Goal: Transaction & Acquisition: Purchase product/service

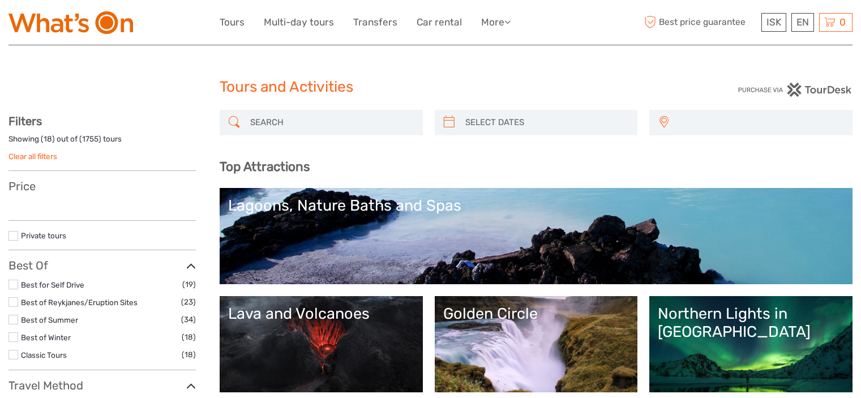
select select
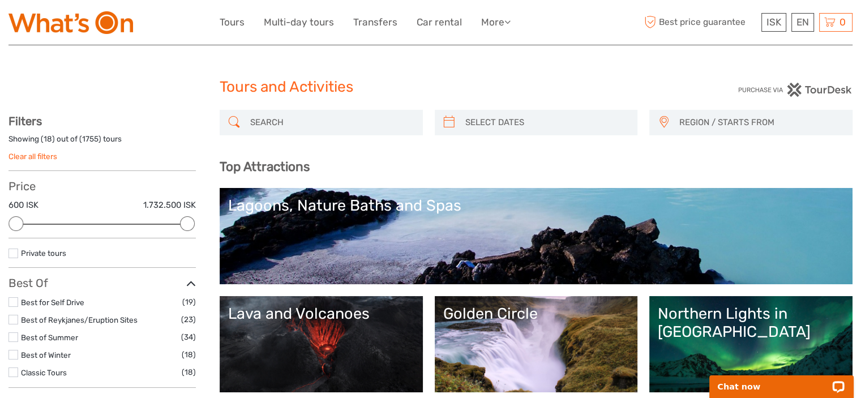
click at [275, 125] on input "search" at bounding box center [332, 123] width 172 height 20
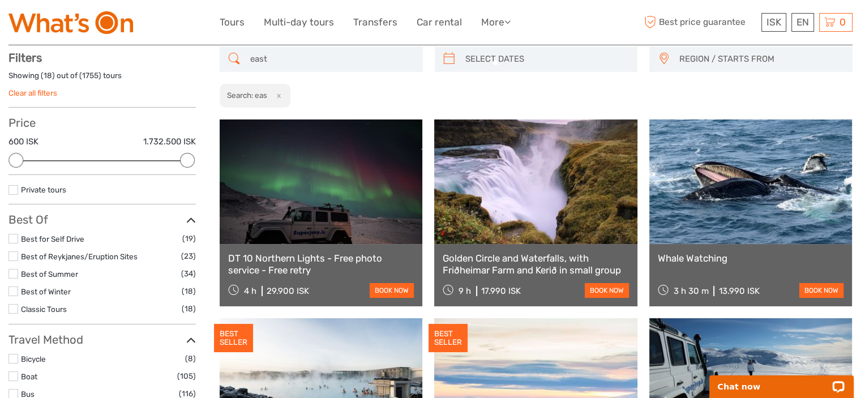
scroll to position [64, 0]
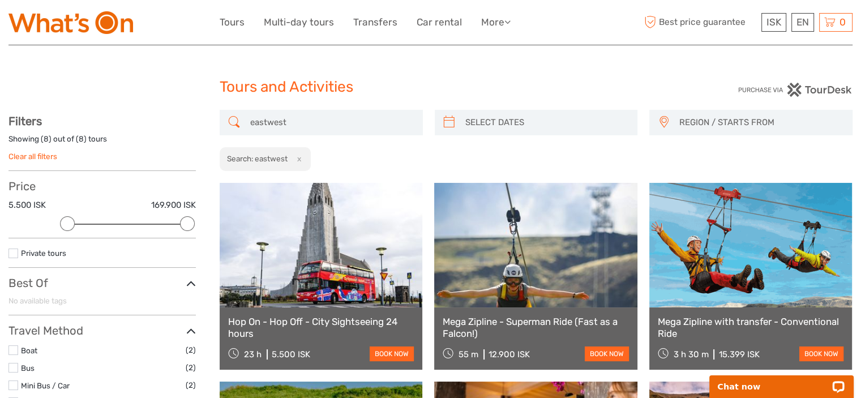
drag, startPoint x: 315, startPoint y: 123, endPoint x: 140, endPoint y: 126, distance: 174.4
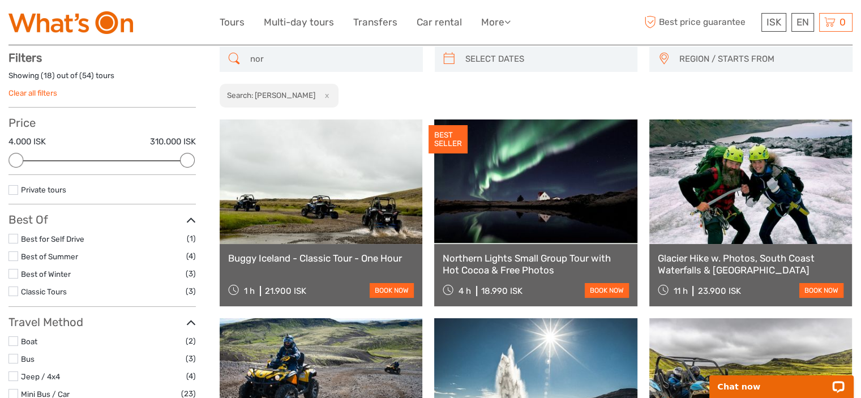
scroll to position [64, 0]
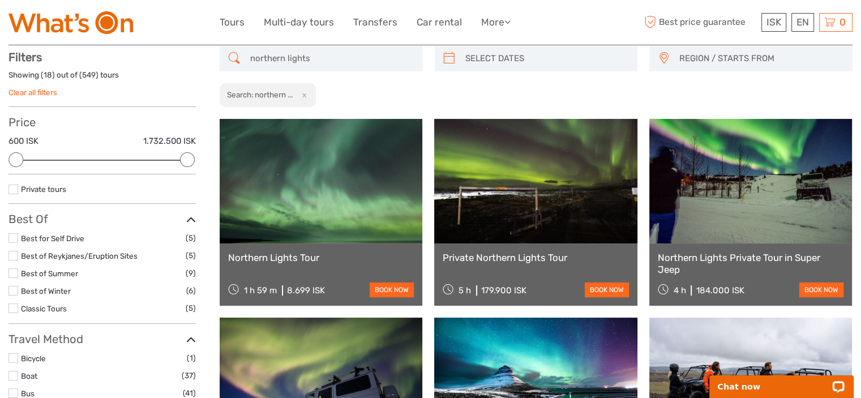
type input "northern lights"
type input "05/09/2025"
click at [545, 58] on input "search" at bounding box center [547, 59] width 172 height 20
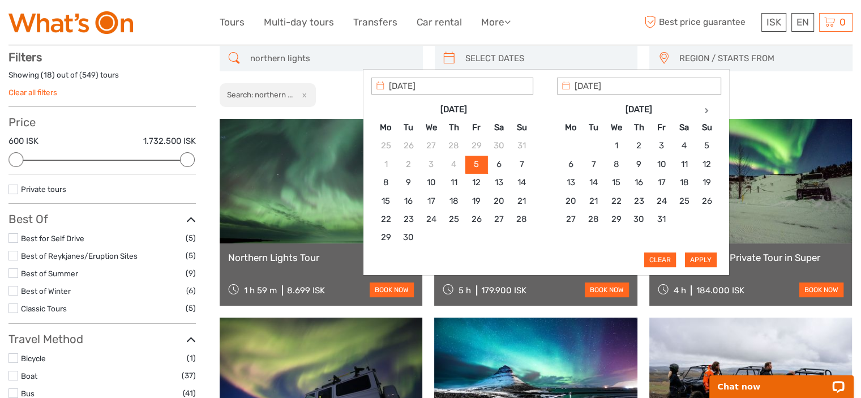
type input "05/09/2025"
click at [702, 259] on button "Apply" at bounding box center [701, 259] width 32 height 15
type input "05/09/2025 - 05/09/2025"
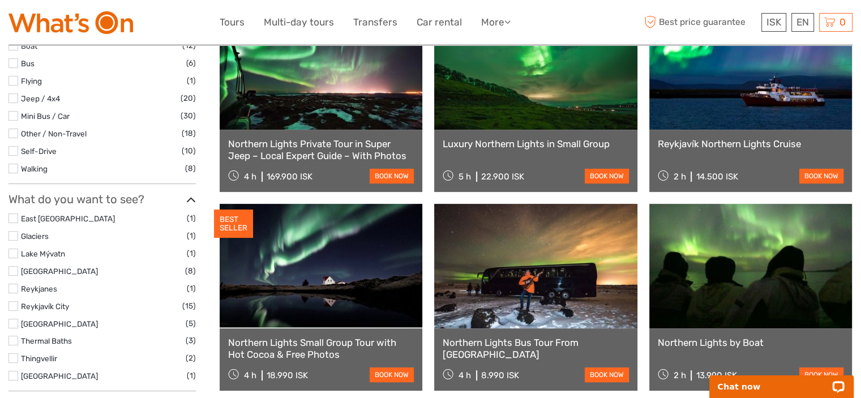
scroll to position [404, 0]
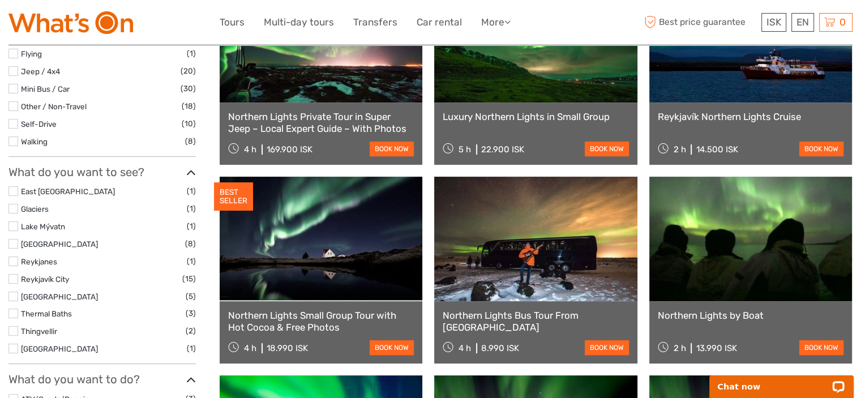
click at [316, 322] on link "Northern Lights Small Group Tour with Hot Cocoa & Free Photos" at bounding box center [321, 321] width 186 height 23
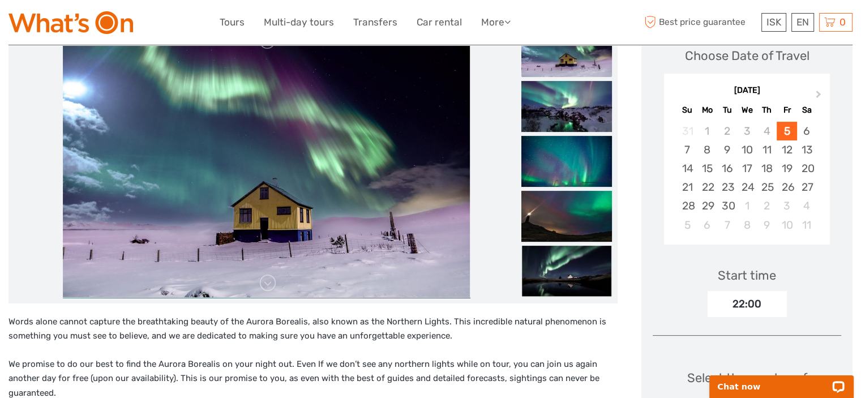
scroll to position [170, 0]
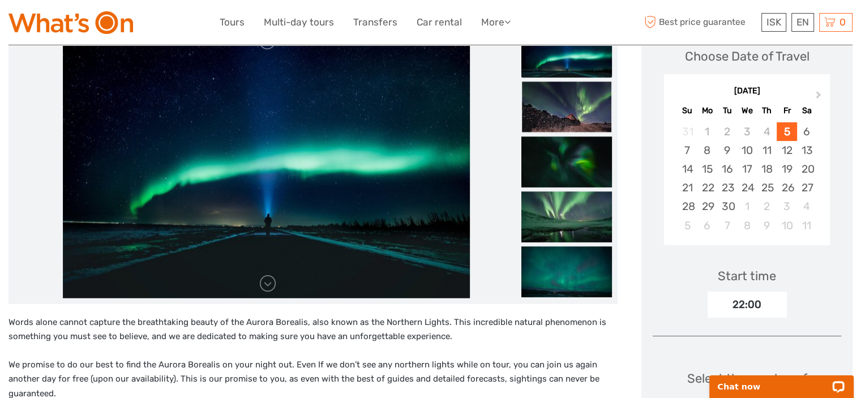
click at [85, 22] on img at bounding box center [70, 22] width 125 height 23
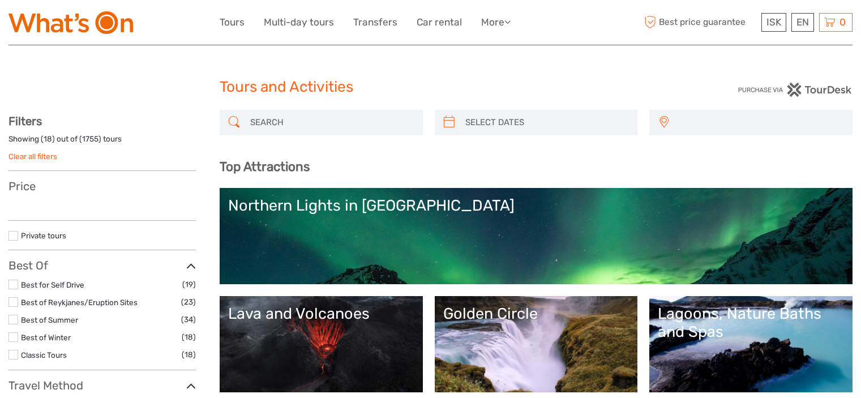
select select
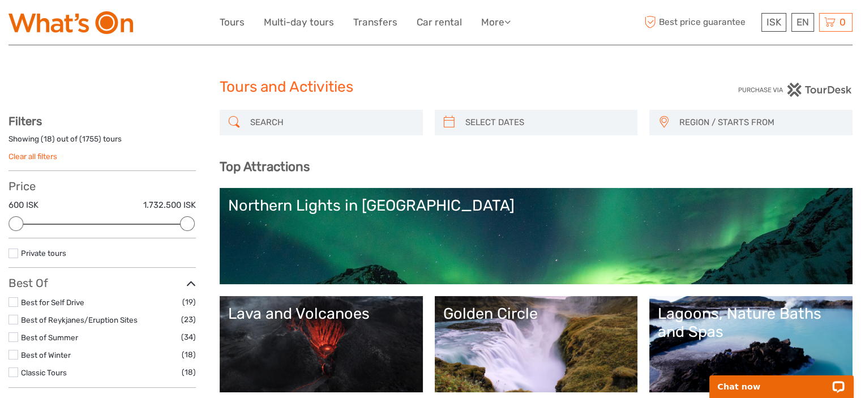
click at [302, 118] on input "search" at bounding box center [332, 123] width 172 height 20
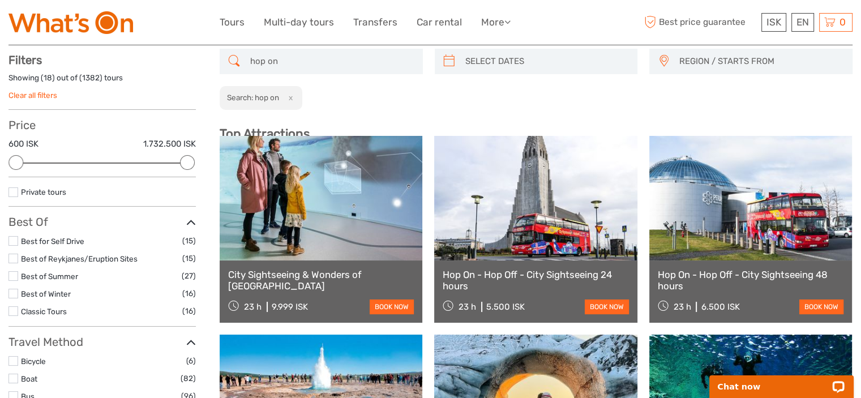
scroll to position [64, 0]
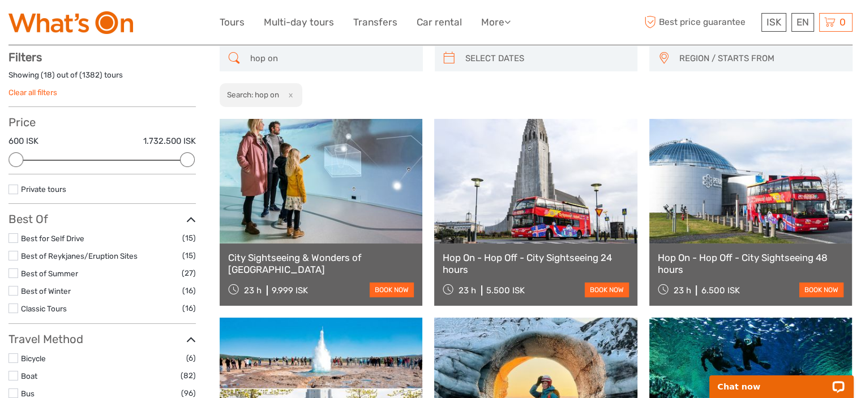
type input "hop on"
click at [302, 267] on div "City Sightseeing & Wonders of Iceland 23 h 9.999 ISK book now" at bounding box center [321, 274] width 203 height 62
click at [395, 290] on link "book now" at bounding box center [392, 289] width 44 height 15
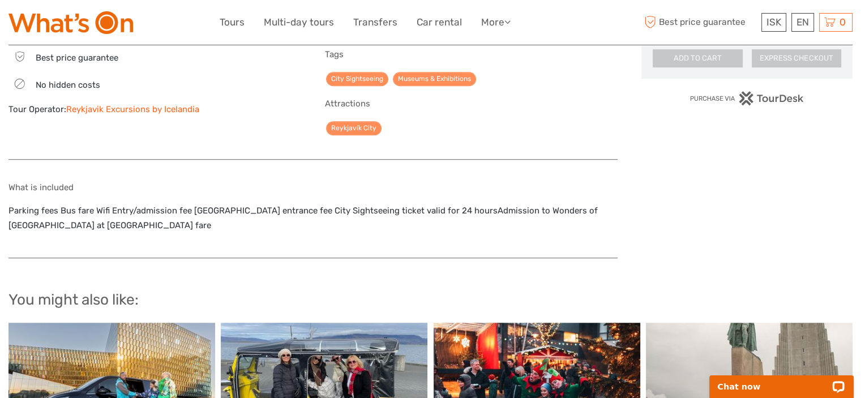
scroll to position [906, 0]
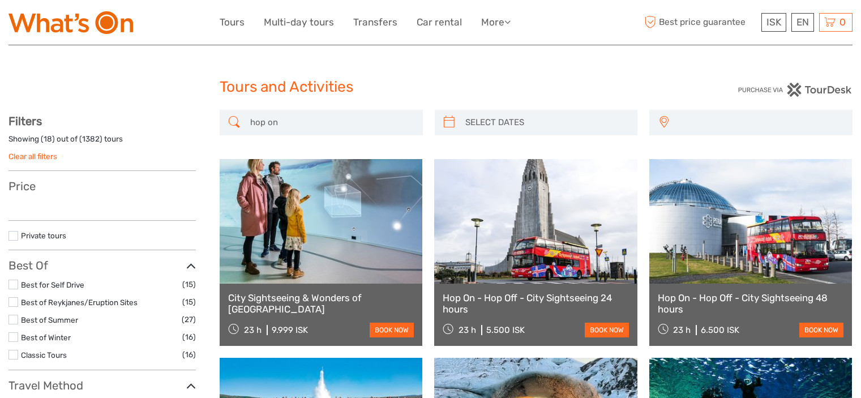
select select
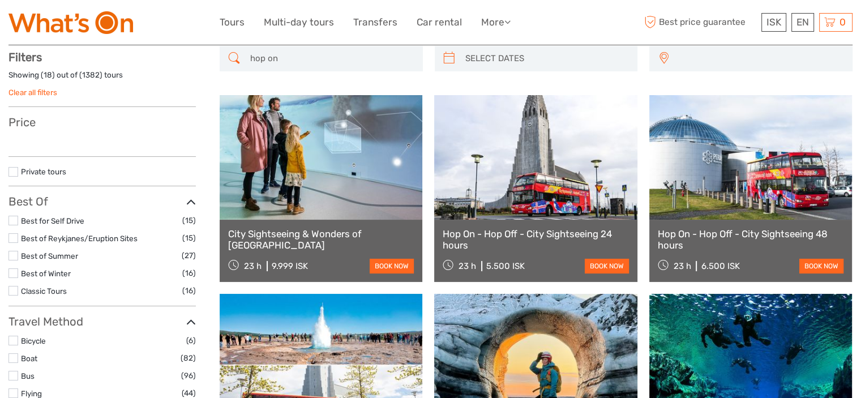
select select
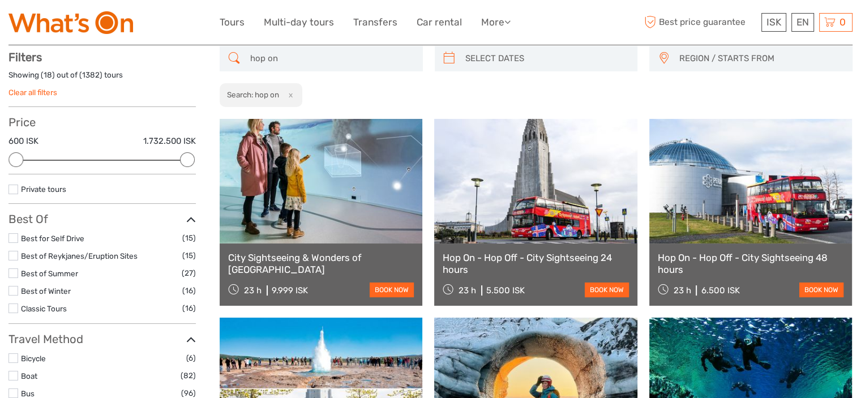
scroll to position [0, 0]
click at [323, 261] on link "City Sightseeing & Wonders of [GEOGRAPHIC_DATA]" at bounding box center [321, 263] width 186 height 23
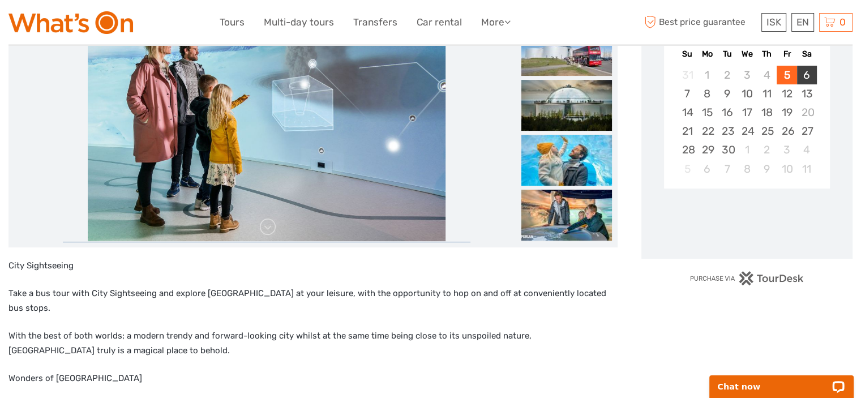
click at [808, 70] on div "6" at bounding box center [807, 75] width 20 height 19
click at [787, 75] on div "5" at bounding box center [787, 75] width 20 height 19
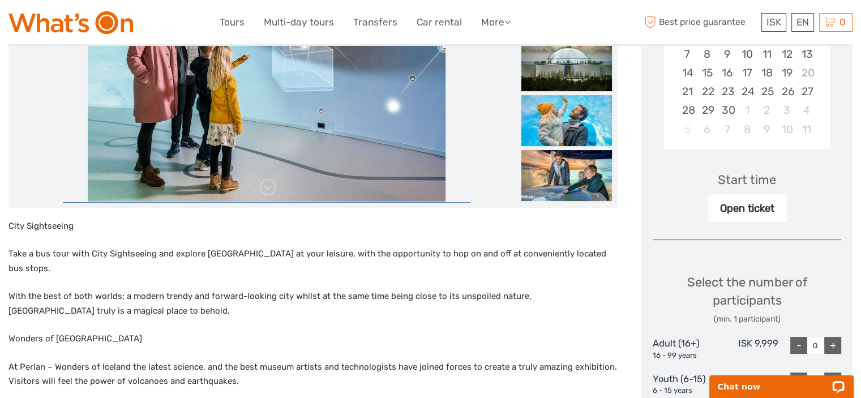
scroll to position [283, 0]
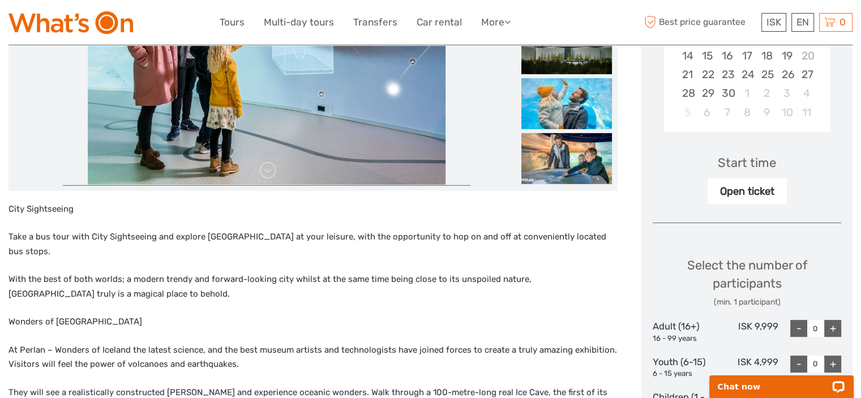
click at [740, 191] on div "Open ticket" at bounding box center [747, 191] width 79 height 26
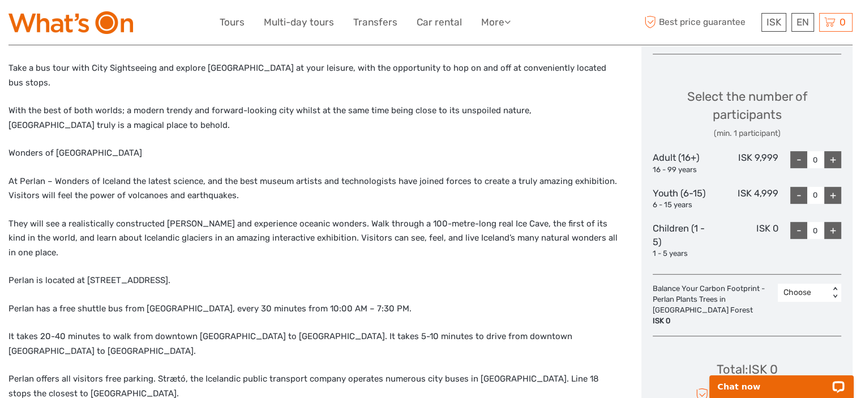
scroll to position [453, 0]
click at [835, 158] on div "+" at bounding box center [832, 158] width 17 height 17
type input "2"
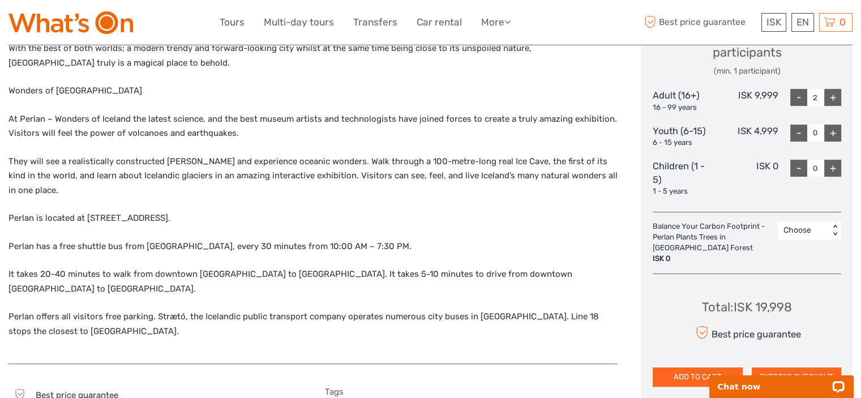
scroll to position [509, 0]
